Goal: Task Accomplishment & Management: Manage account settings

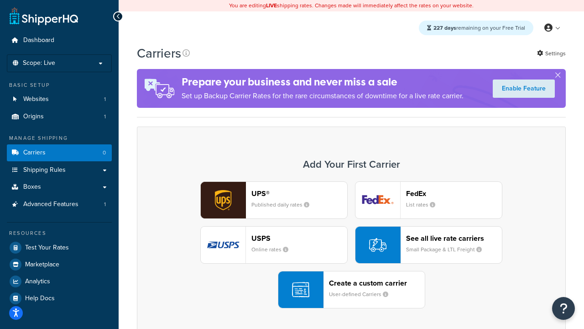
click at [351, 245] on div "UPS® Published daily rates FedEx List rates USPS Online rates See all live rate…" at bounding box center [352, 244] width 410 height 127
click at [454, 193] on header "FedEx" at bounding box center [454, 193] width 96 height 9
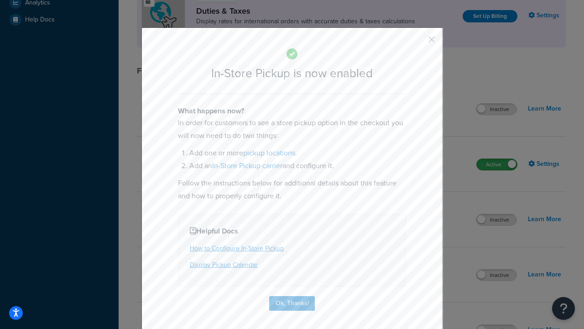
scroll to position [313, 0]
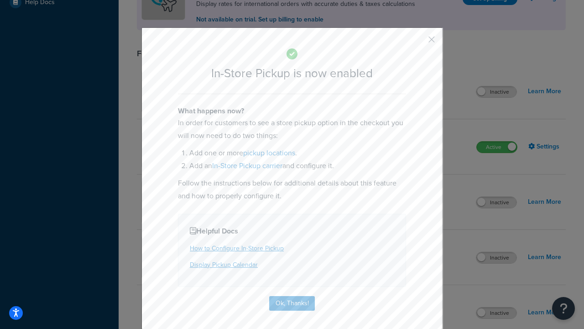
click at [418, 42] on button "button" at bounding box center [418, 43] width 2 height 2
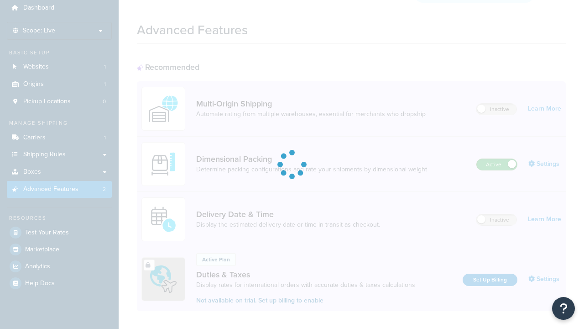
click at [497, 159] on label "Active" at bounding box center [497, 164] width 40 height 11
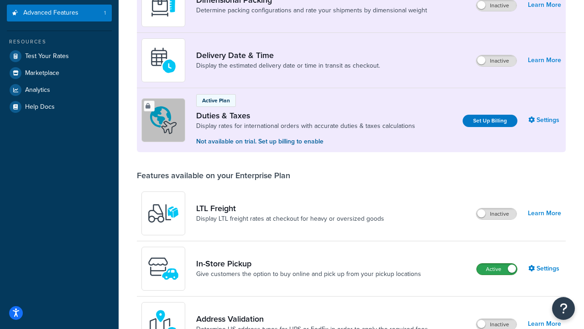
click at [497, 269] on label "Active" at bounding box center [497, 268] width 40 height 11
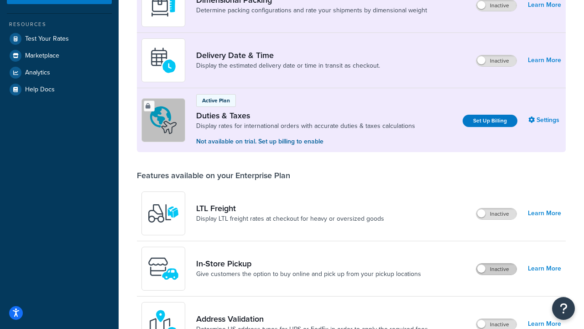
scroll to position [174, 0]
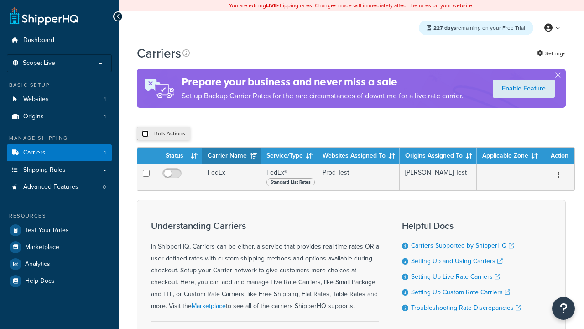
click at [145, 135] on input "checkbox" at bounding box center [145, 133] width 7 height 7
checkbox input "true"
click at [0, 0] on button "Delete" at bounding box center [0, 0] width 0 height 0
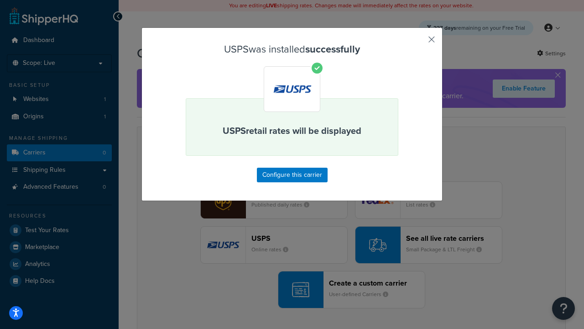
click at [418, 42] on button "button" at bounding box center [418, 43] width 2 height 2
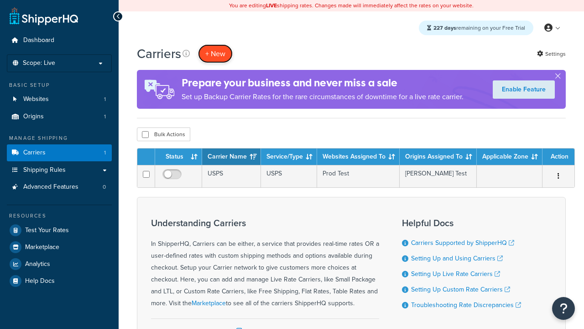
click at [215, 53] on button "+ New" at bounding box center [215, 53] width 35 height 19
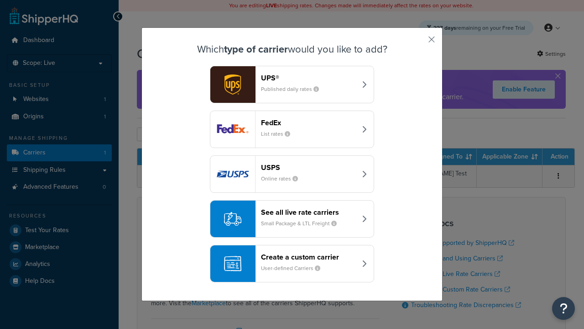
click at [292, 219] on div "See all live rate carriers Small Package & LTL Freight" at bounding box center [308, 219] width 95 height 22
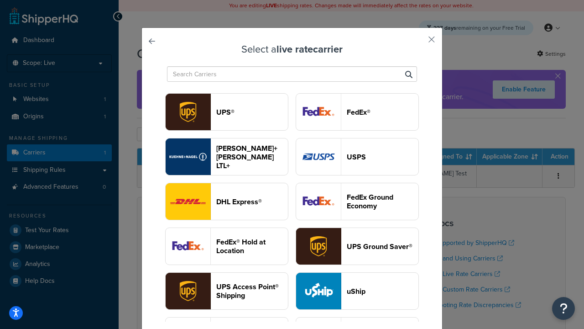
click at [252, 112] on header "UPS®" at bounding box center [252, 112] width 72 height 9
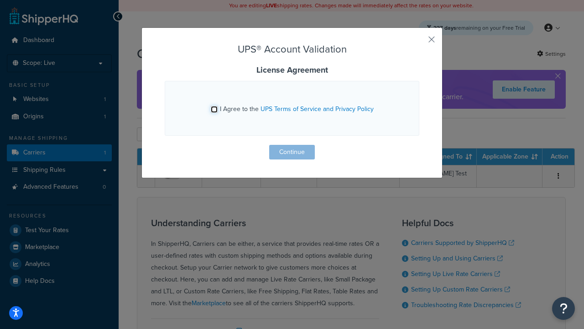
click at [214, 109] on input "I Agree to the UPS Terms of Service and Privacy Policy" at bounding box center [214, 109] width 7 height 7
checkbox input "true"
click at [292, 152] on button "Continue" at bounding box center [292, 152] width 46 height 15
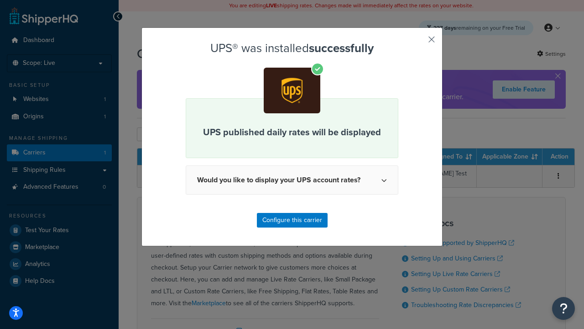
click at [418, 42] on button "button" at bounding box center [418, 43] width 2 height 2
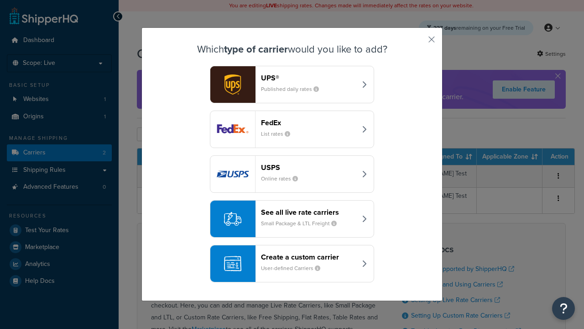
click at [309, 122] on header "FedEx" at bounding box center [308, 122] width 95 height 9
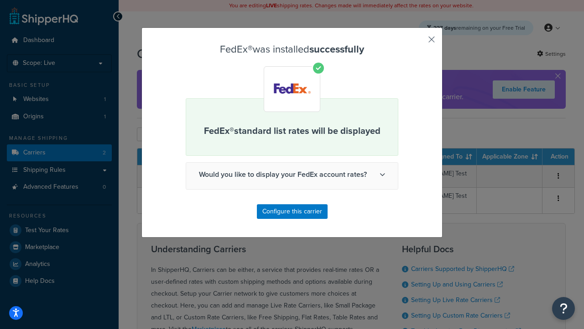
click at [418, 42] on button "button" at bounding box center [418, 43] width 2 height 2
